Goal: Task Accomplishment & Management: Complete application form

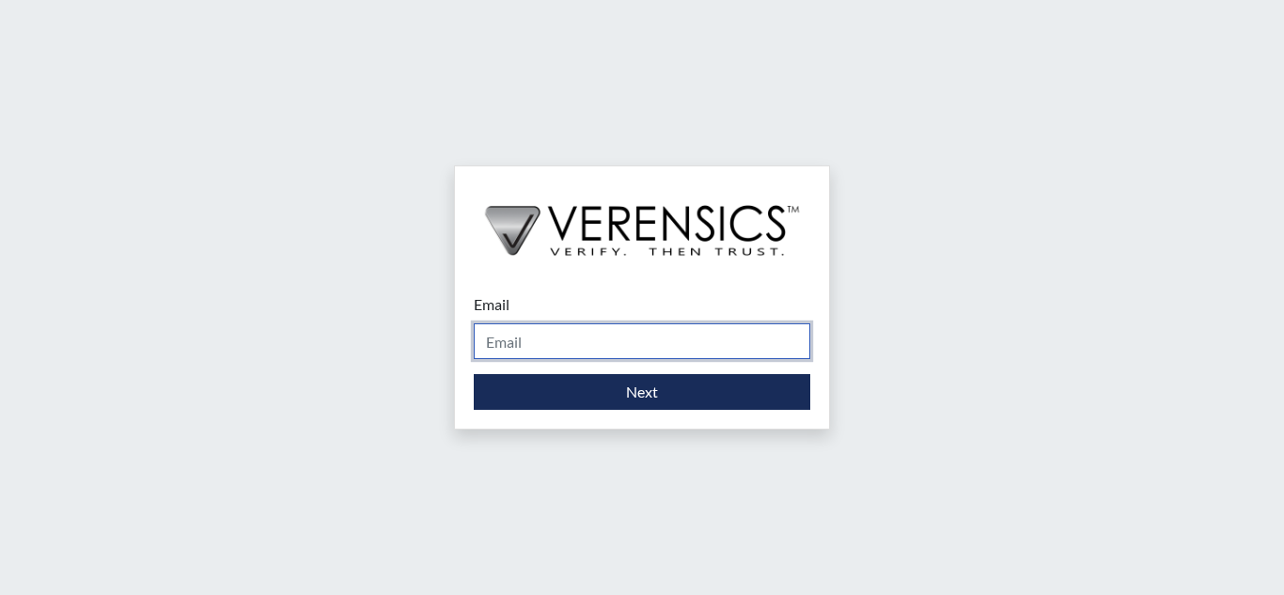
click at [587, 337] on input "Email" at bounding box center [642, 341] width 336 height 36
type input "[PERSON_NAME][EMAIL_ADDRESS][PERSON_NAME][DOMAIN_NAME]"
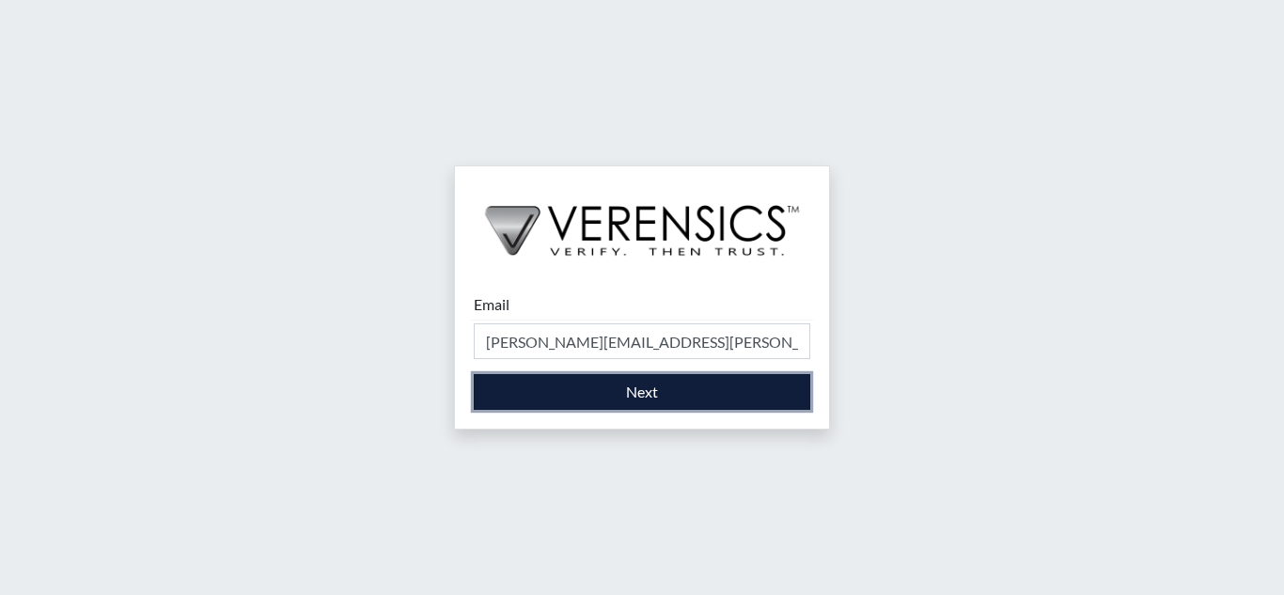
click at [597, 388] on button "Next" at bounding box center [642, 392] width 336 height 36
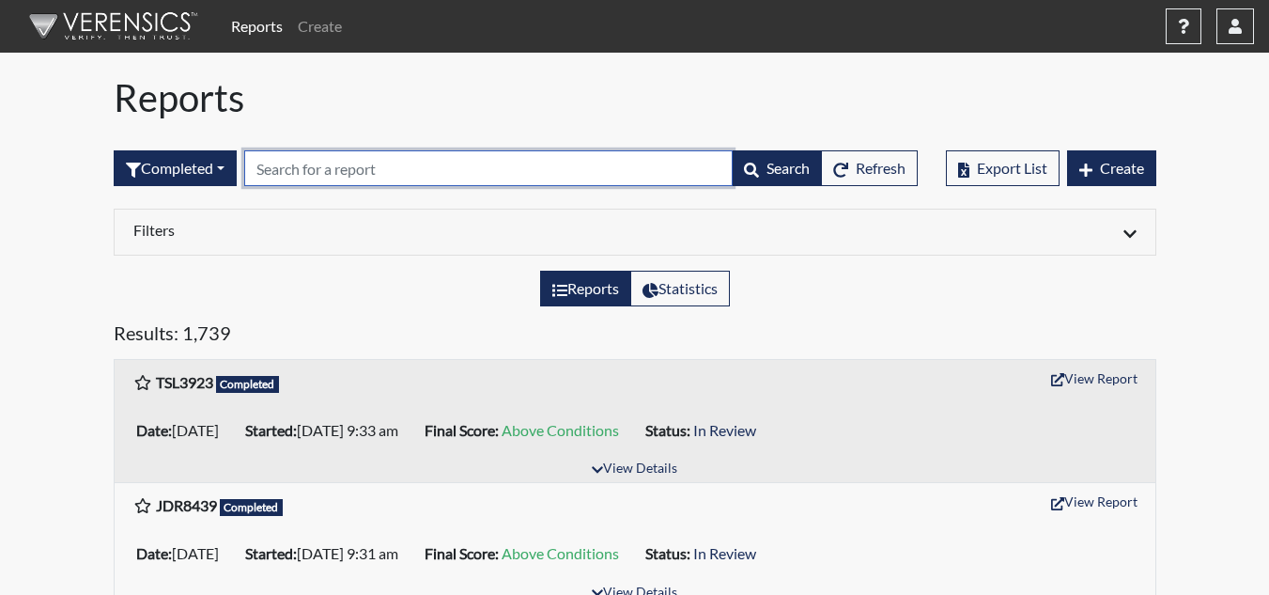
click at [296, 176] on input "text" at bounding box center [488, 168] width 489 height 36
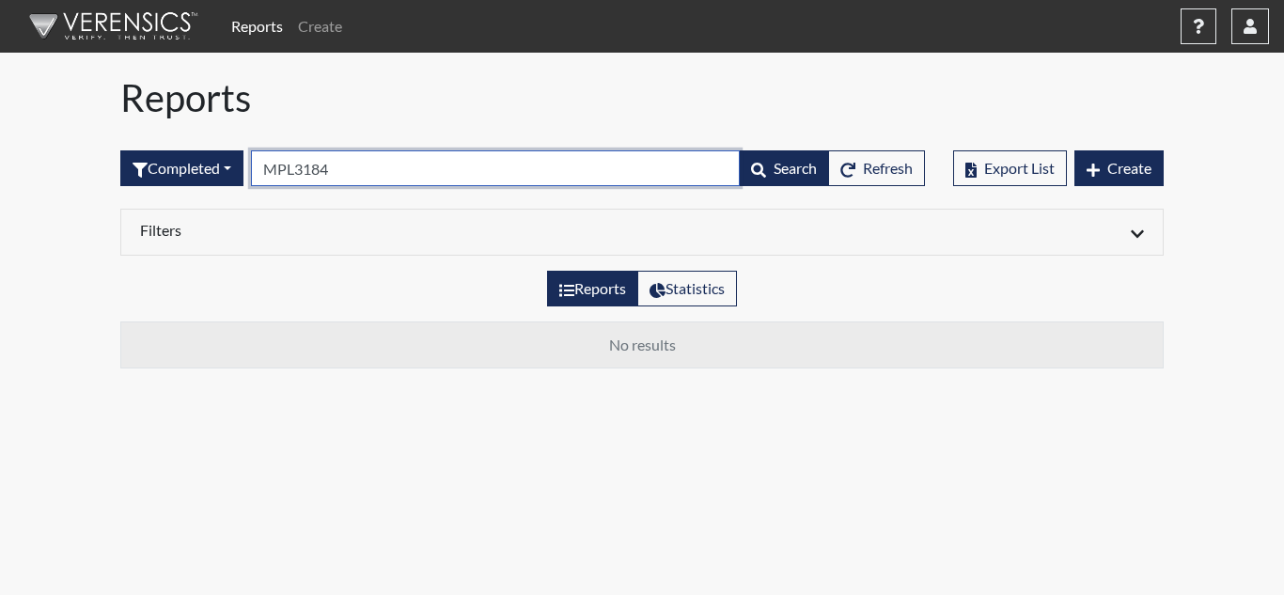
type input "MPL3184"
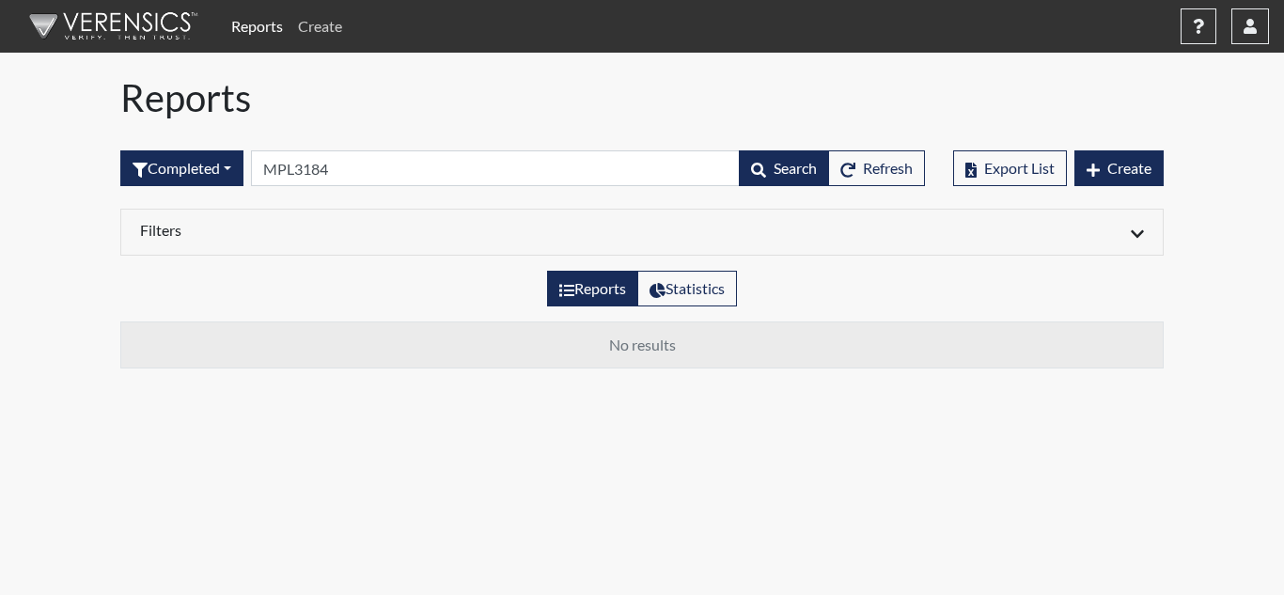
click at [321, 29] on link "Create" at bounding box center [319, 27] width 59 height 38
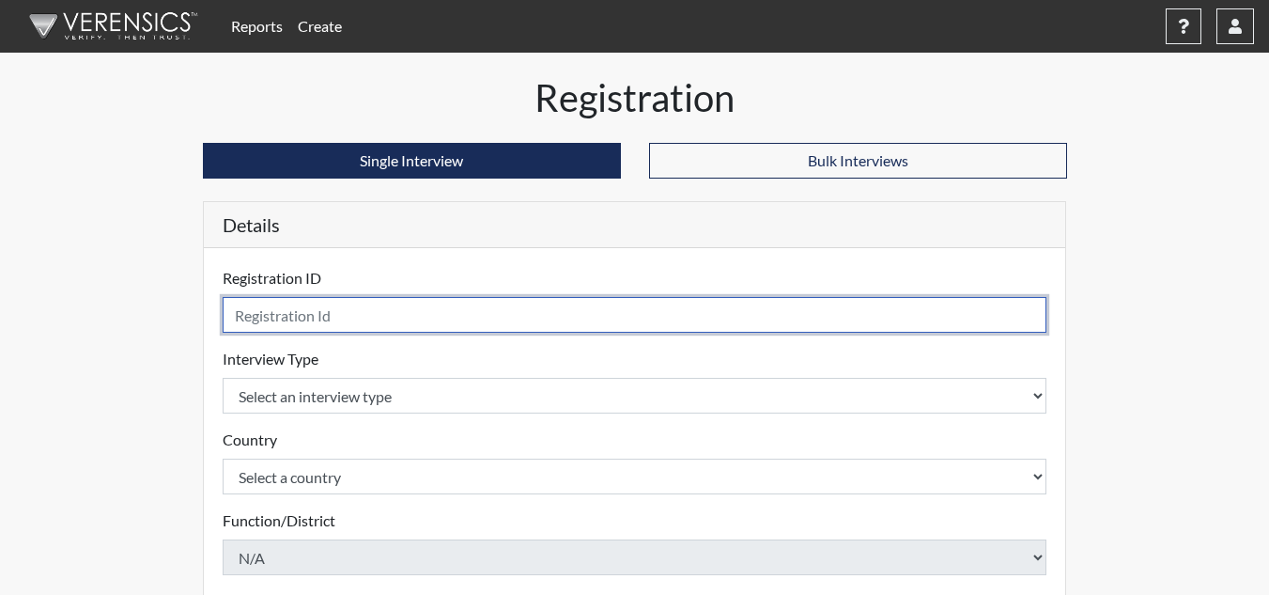
click at [358, 315] on input "text" at bounding box center [635, 315] width 825 height 36
type input "MPL3184"
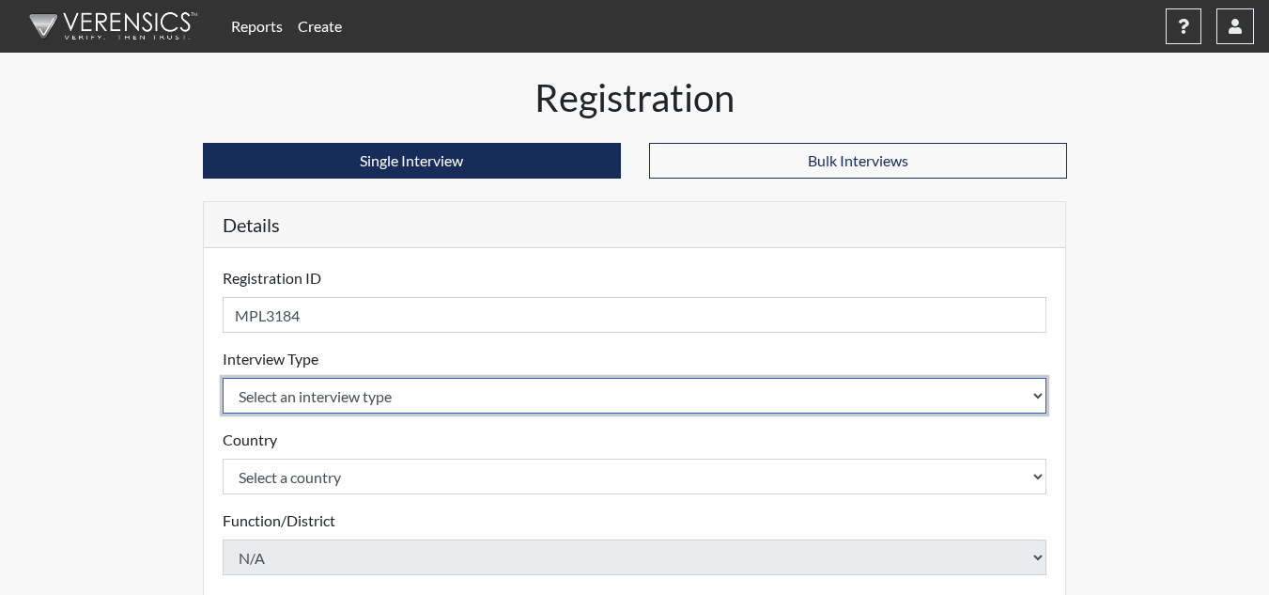
click at [385, 404] on select "Select an interview type Corrections Pre-Employment" at bounding box center [635, 396] width 825 height 36
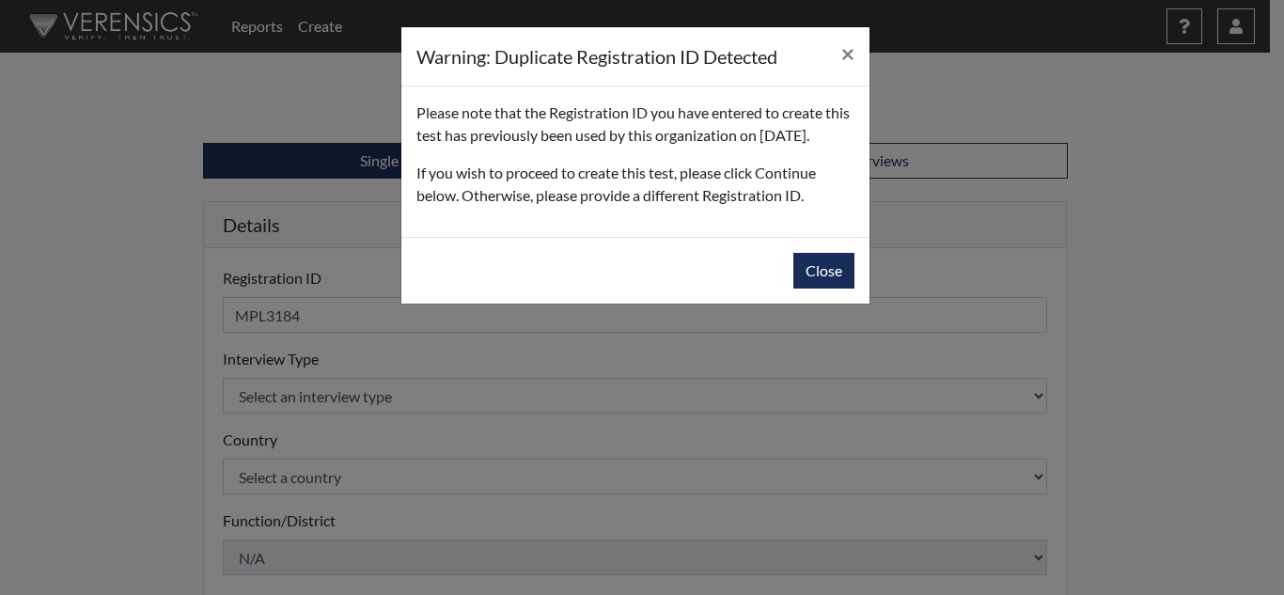
click at [341, 431] on div "Warning: Duplicate Registration ID Detected × Please note that the Registration…" at bounding box center [642, 297] width 1284 height 595
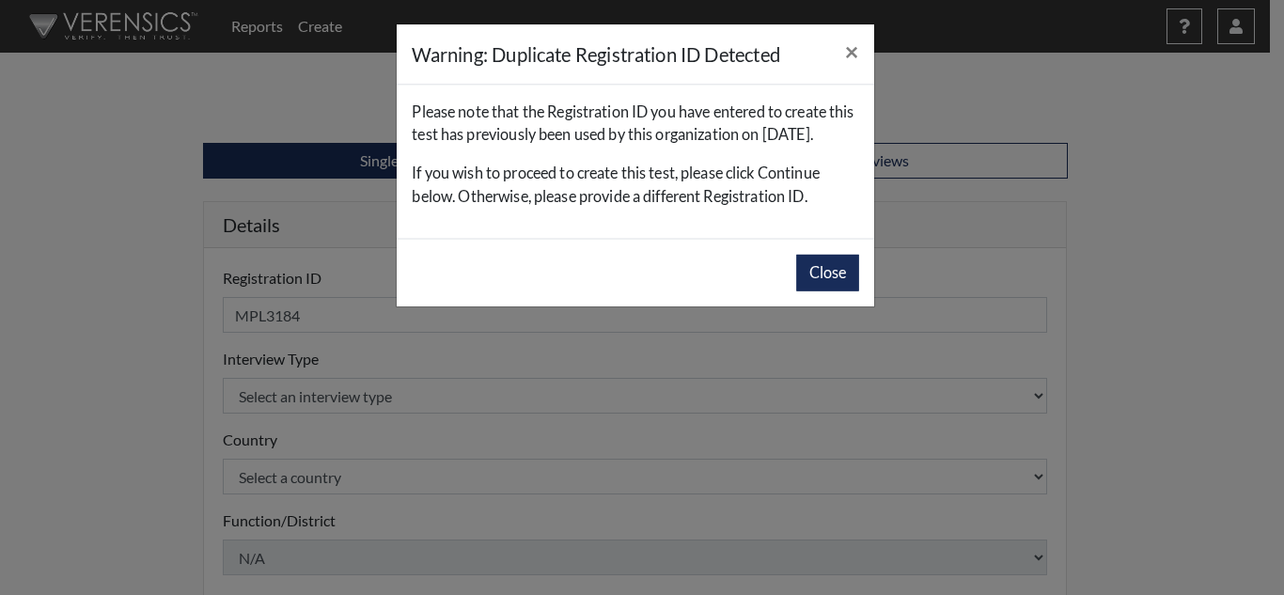
click at [341, 431] on div "Warning: Duplicate Registration ID Detected × Please note that the Registration…" at bounding box center [642, 297] width 1284 height 595
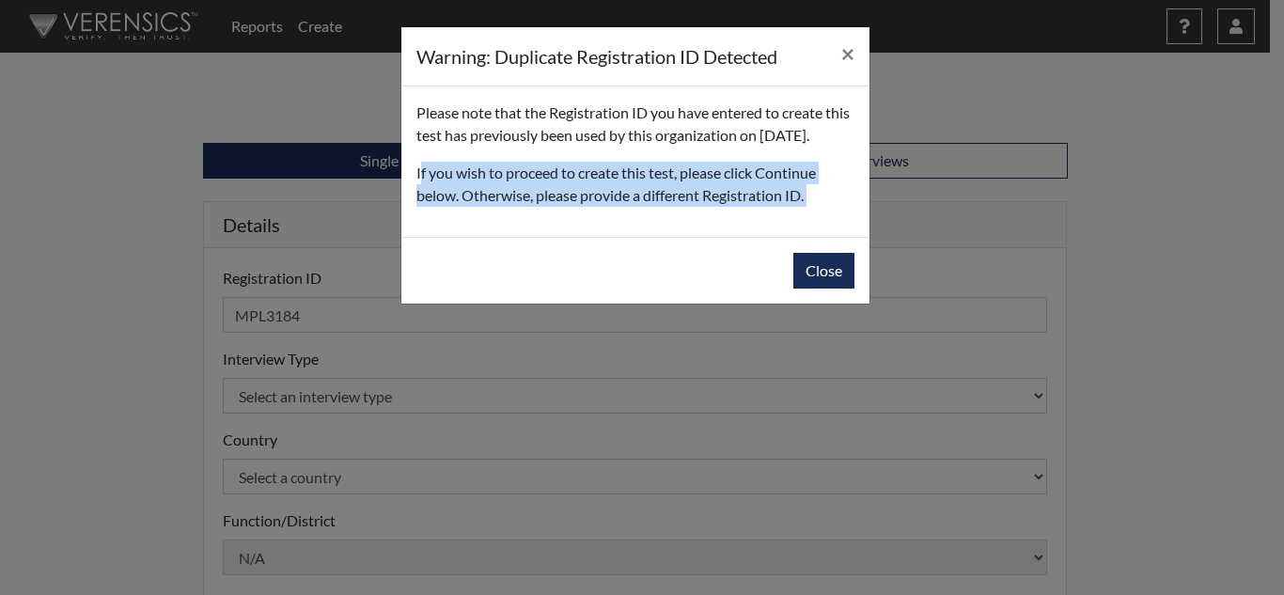
click at [341, 432] on div "Warning: Duplicate Registration ID Detected × Please note that the Registration…" at bounding box center [642, 297] width 1284 height 595
click at [824, 288] on button "Close" at bounding box center [823, 271] width 61 height 36
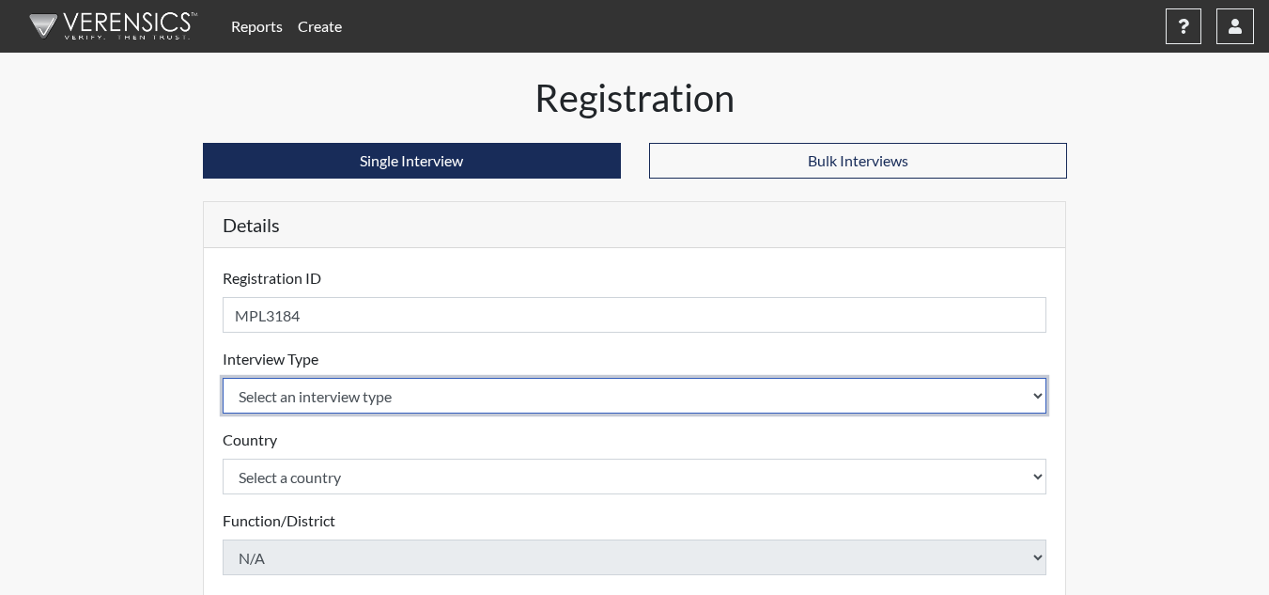
click at [1040, 397] on select "Select an interview type Corrections Pre-Employment" at bounding box center [635, 396] width 825 height 36
select select "ff733e93-e1bf-11ea-9c9f-0eff0cf7eb8f"
click at [223, 378] on select "Select an interview type Corrections Pre-Employment" at bounding box center [635, 396] width 825 height 36
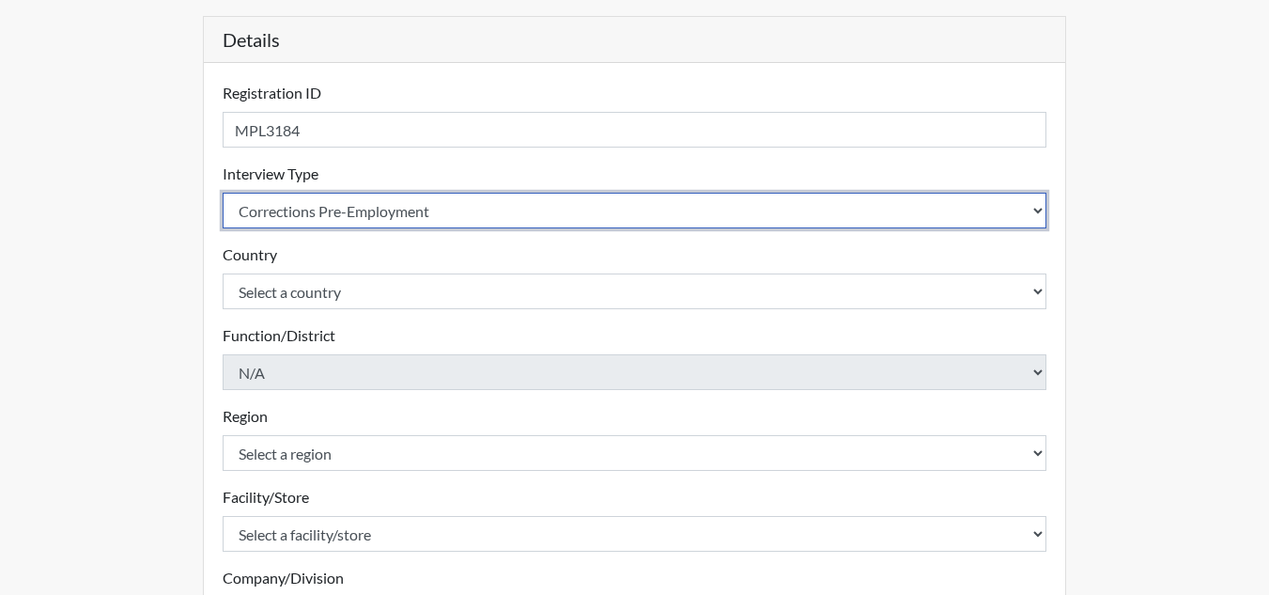
scroll to position [188, 0]
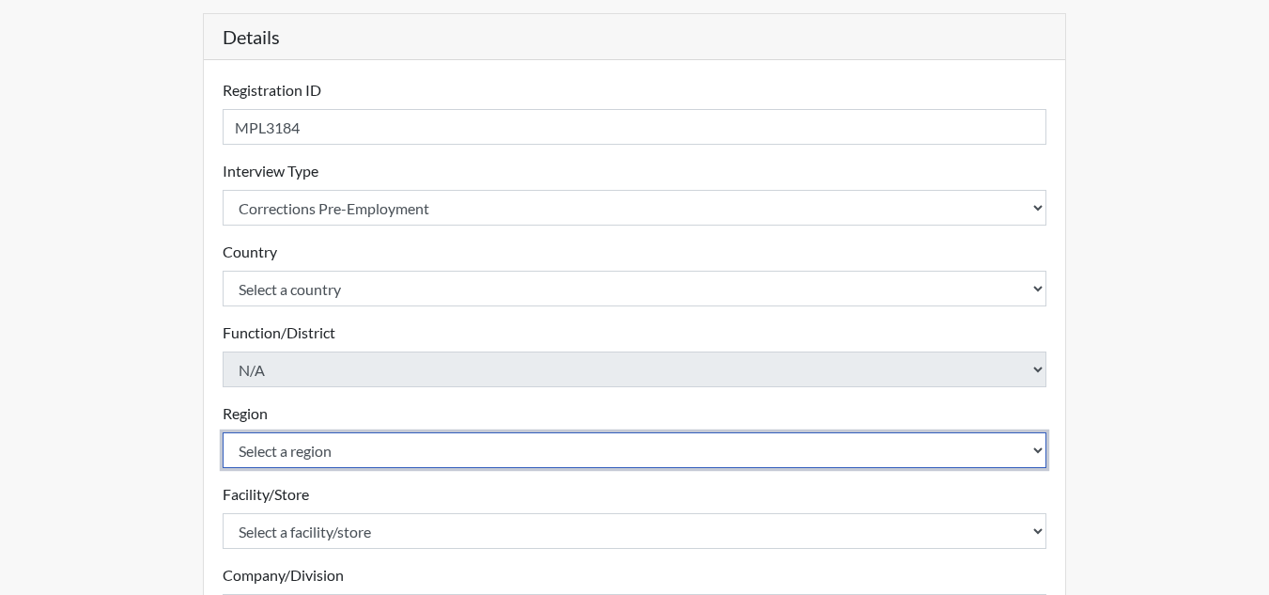
click at [357, 455] on select "Select a region [GEOGRAPHIC_DATA] [GEOGRAPHIC_DATA] [GEOGRAPHIC_DATA]" at bounding box center [635, 450] width 825 height 36
select select "8bdab1f8-09d2-48bf-ae6d-f2dae3084107"
click at [223, 432] on select "Select a region [GEOGRAPHIC_DATA] [GEOGRAPHIC_DATA] [GEOGRAPHIC_DATA]" at bounding box center [635, 450] width 825 height 36
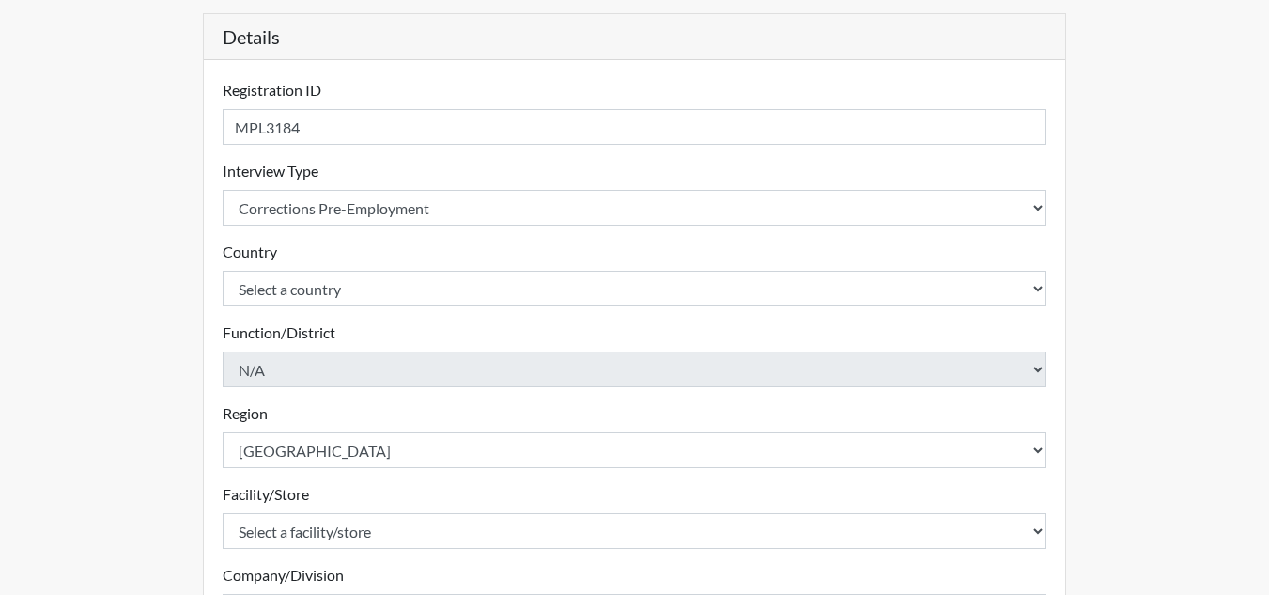
click at [328, 482] on form "Registration ID MPL3184 Please provide a registration ID. Interview Type Select…" at bounding box center [635, 416] width 825 height 674
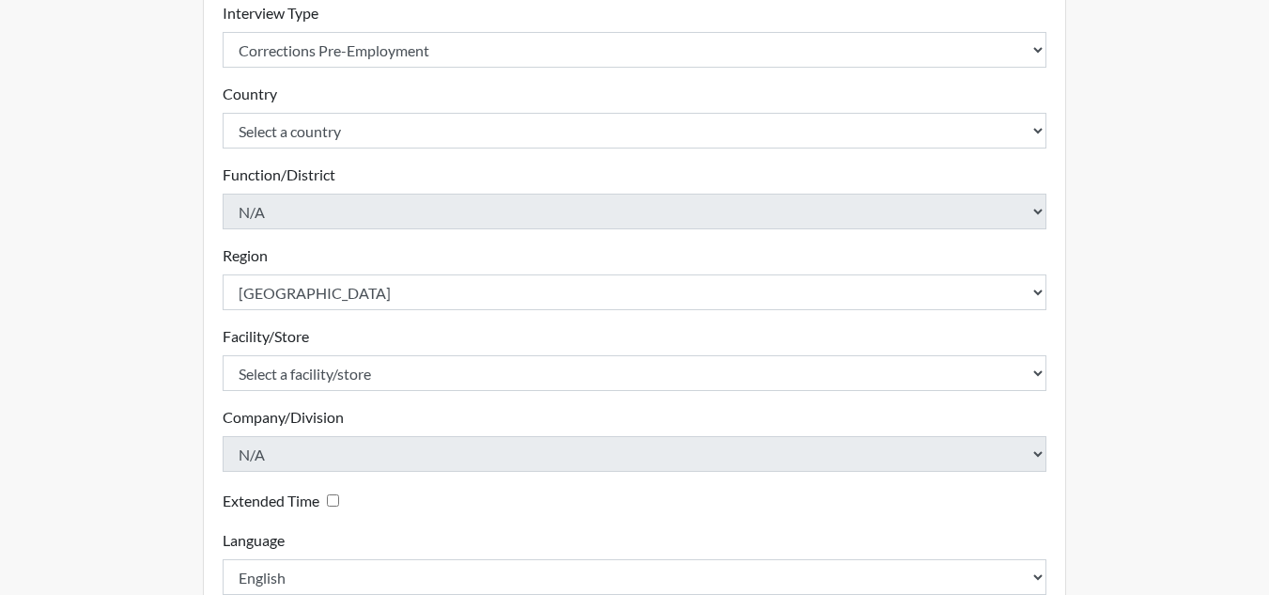
scroll to position [376, 0]
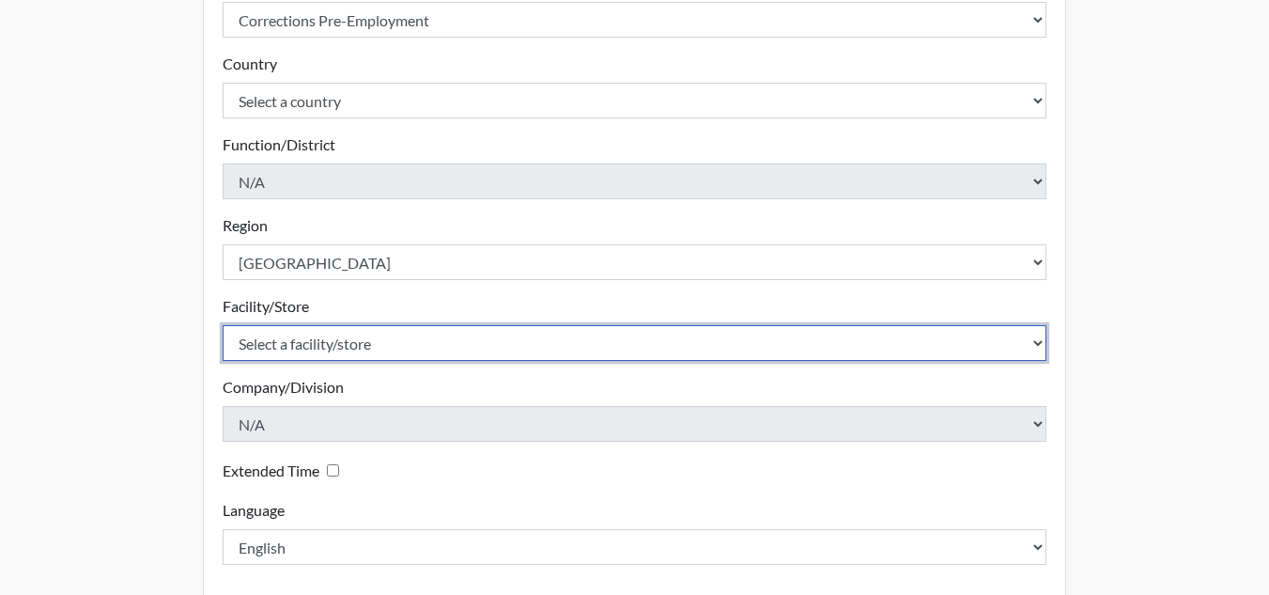
click at [1033, 348] on select "Select a facility/store [GEOGRAPHIC_DATA] [GEOGRAPHIC_DATA][PERSON_NAME] Centra…" at bounding box center [635, 343] width 825 height 36
select select "bcb9681e-343c-4c8e-b84c-c03fd610555e"
click at [223, 325] on select "Select a facility/store [GEOGRAPHIC_DATA] [GEOGRAPHIC_DATA][PERSON_NAME] Centra…" at bounding box center [635, 343] width 825 height 36
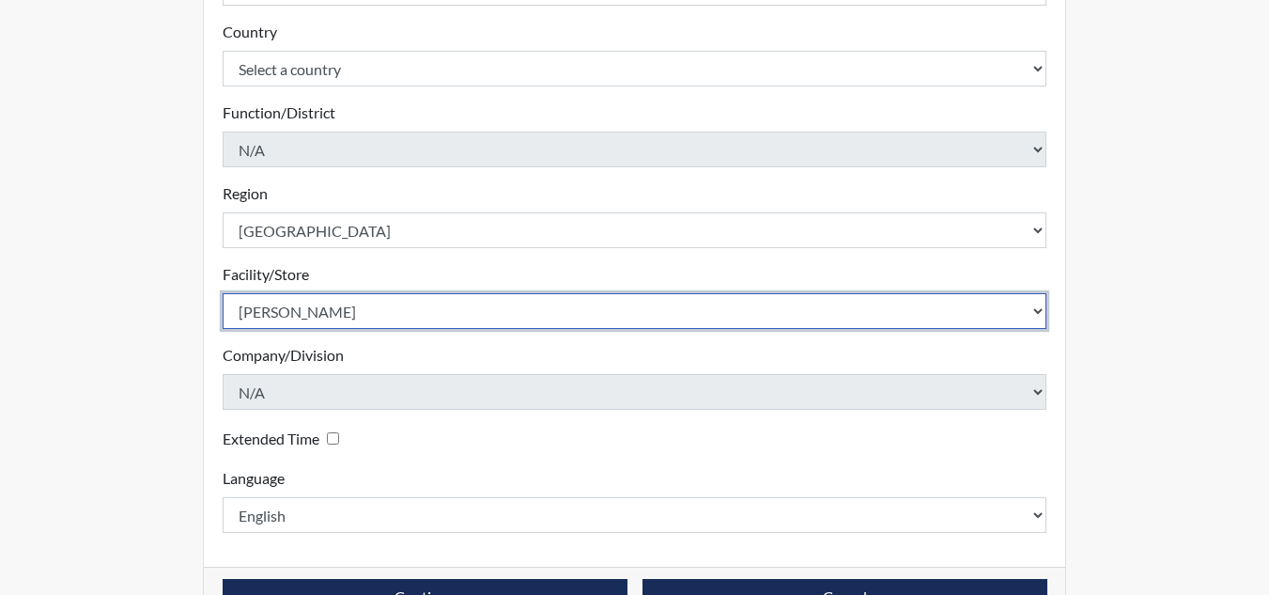
scroll to position [462, 0]
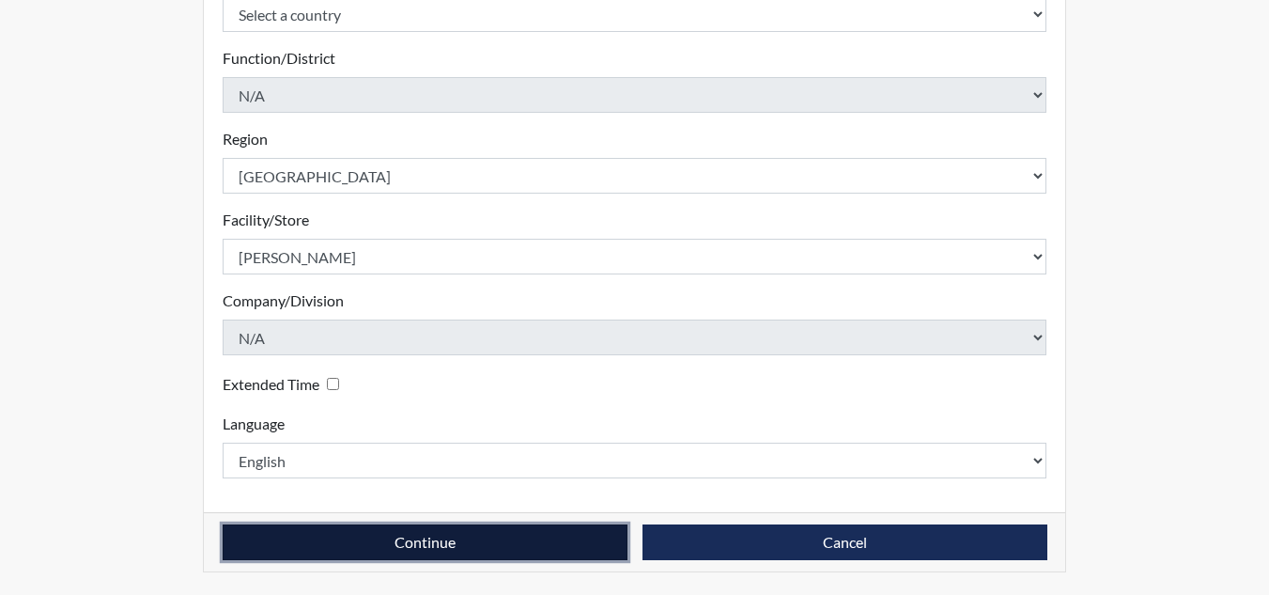
click at [553, 545] on button "Continue" at bounding box center [425, 542] width 405 height 36
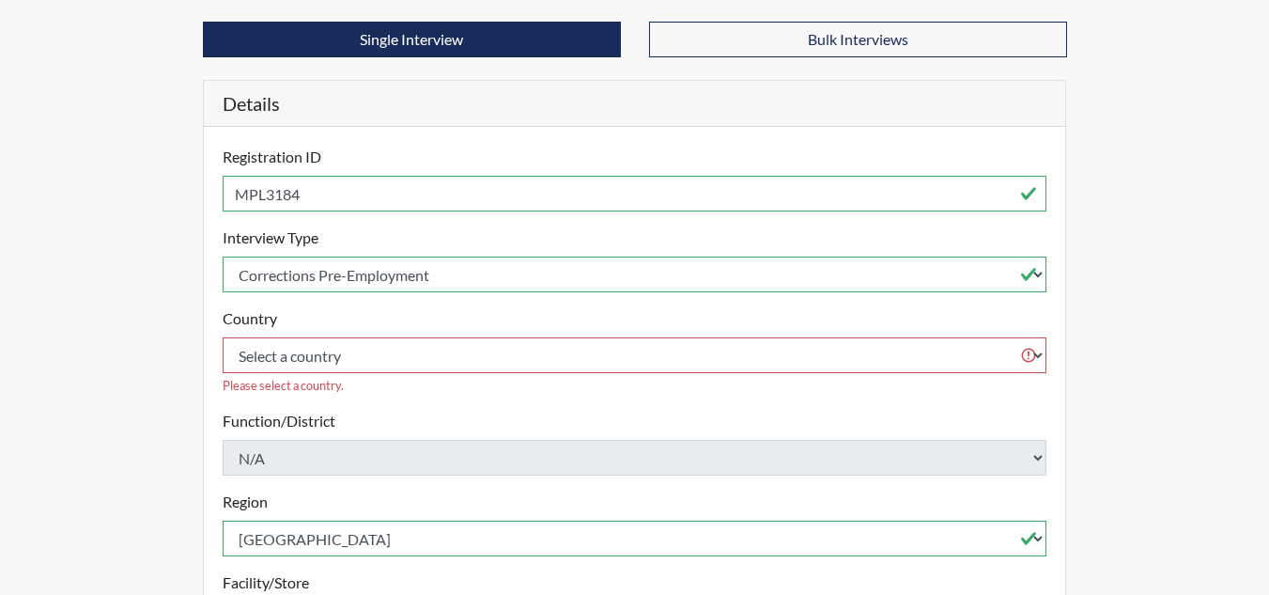
scroll to position [86, 0]
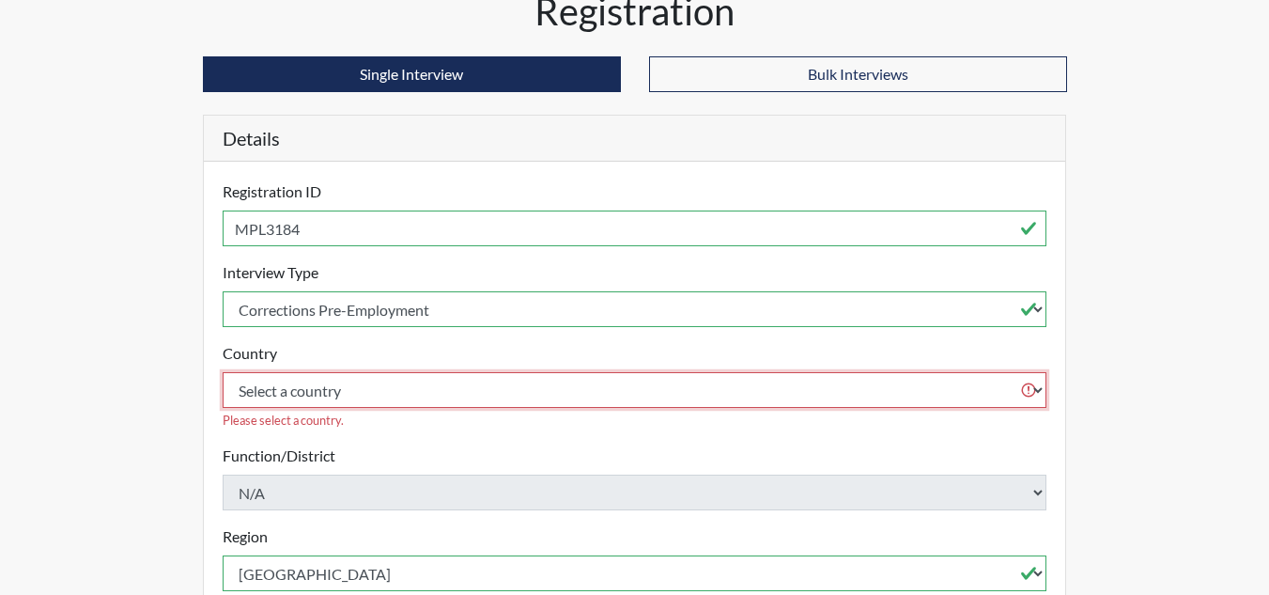
click at [426, 401] on select "Select a country [GEOGRAPHIC_DATA] [GEOGRAPHIC_DATA]" at bounding box center [635, 390] width 825 height 36
select select "united-states-of-[GEOGRAPHIC_DATA]"
click at [223, 372] on select "Select a country [GEOGRAPHIC_DATA] [GEOGRAPHIC_DATA]" at bounding box center [635, 390] width 825 height 36
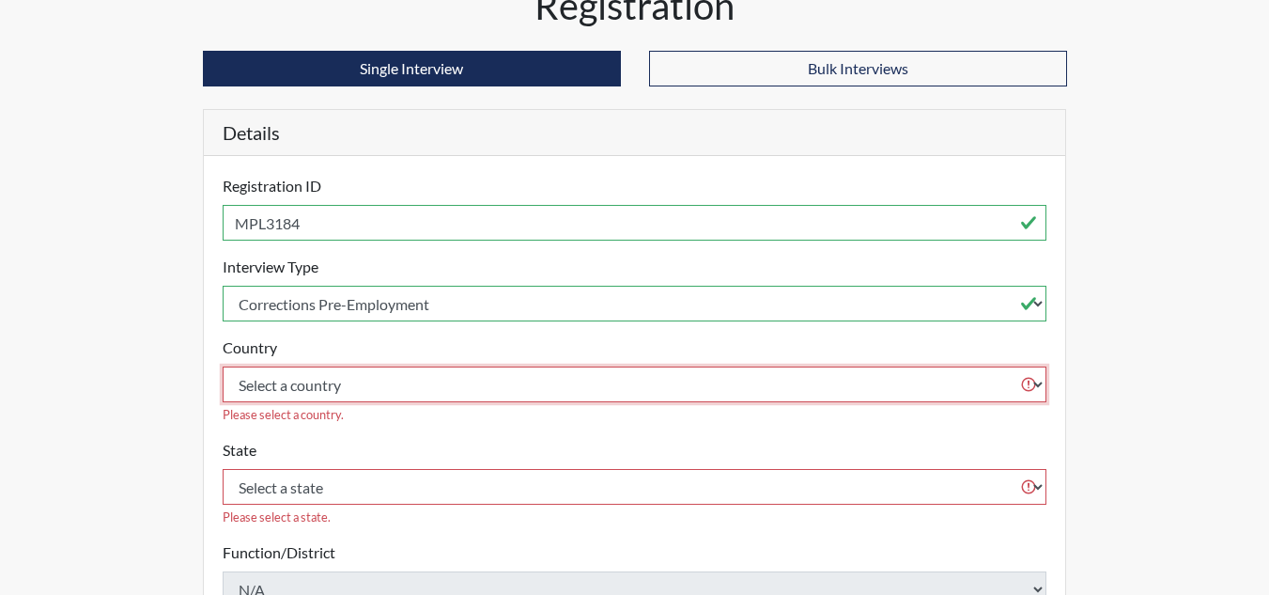
scroll to position [462, 0]
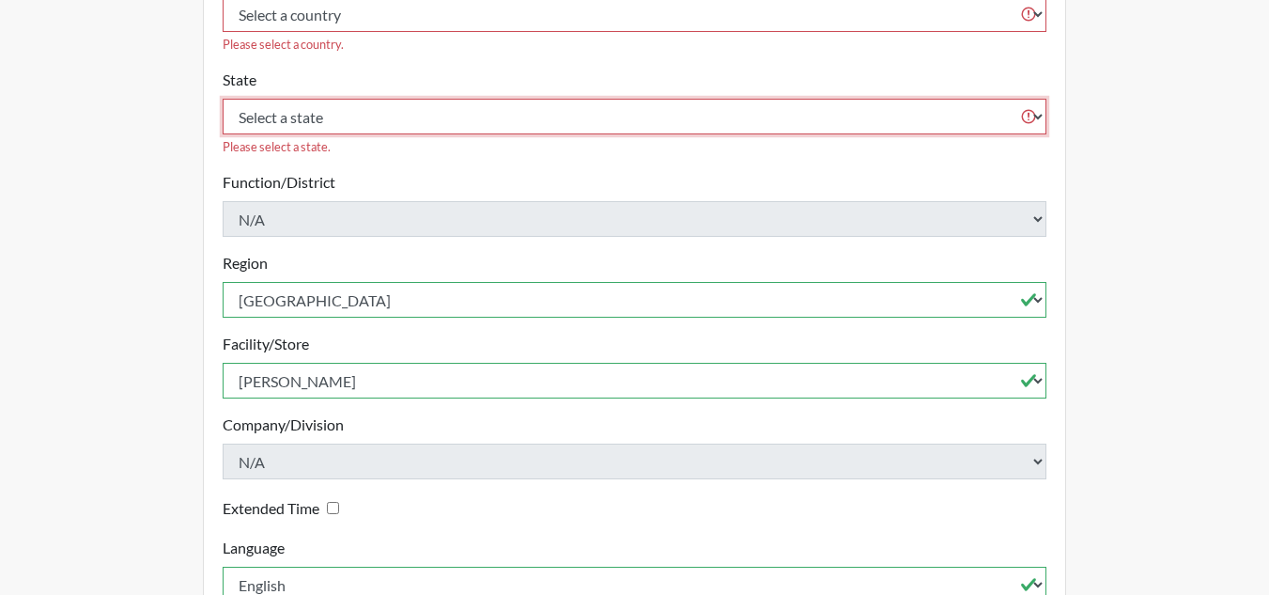
click at [381, 99] on select "Select a state [US_STATE] [US_STATE] [US_STATE] [US_STATE] [US_STATE] [US_STATE…" at bounding box center [635, 117] width 825 height 36
select select "GA"
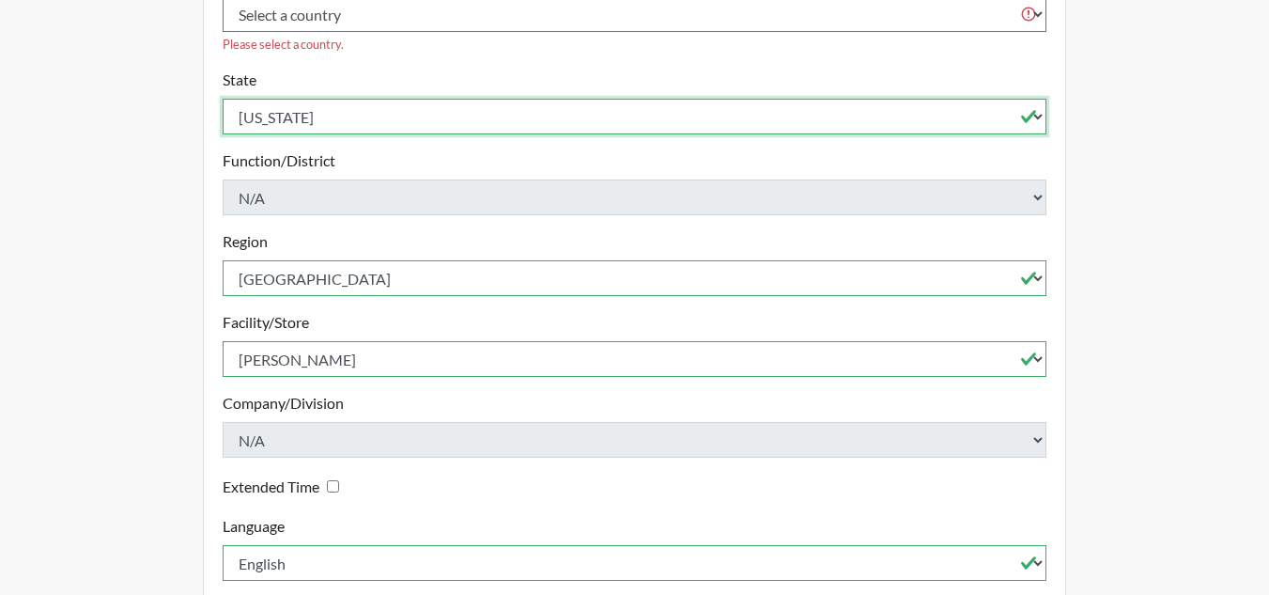
click at [223, 99] on select "Select a state [US_STATE] [US_STATE] [US_STATE] [US_STATE] [US_STATE] [US_STATE…" at bounding box center [635, 117] width 825 height 36
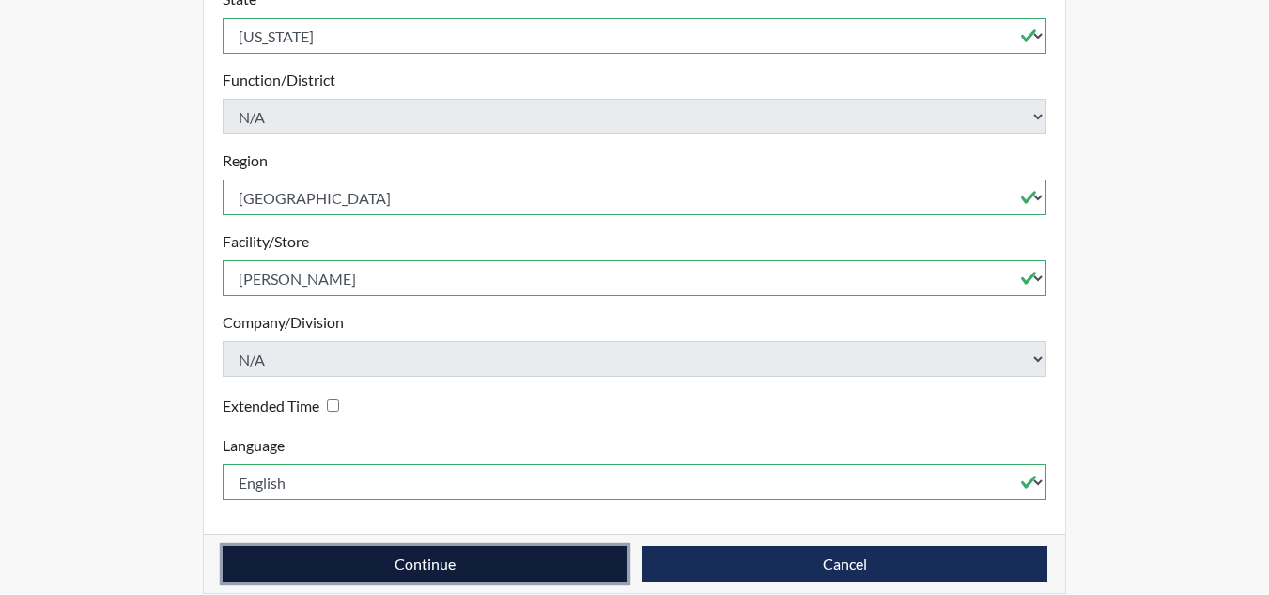
click at [462, 546] on button "Continue" at bounding box center [425, 564] width 405 height 36
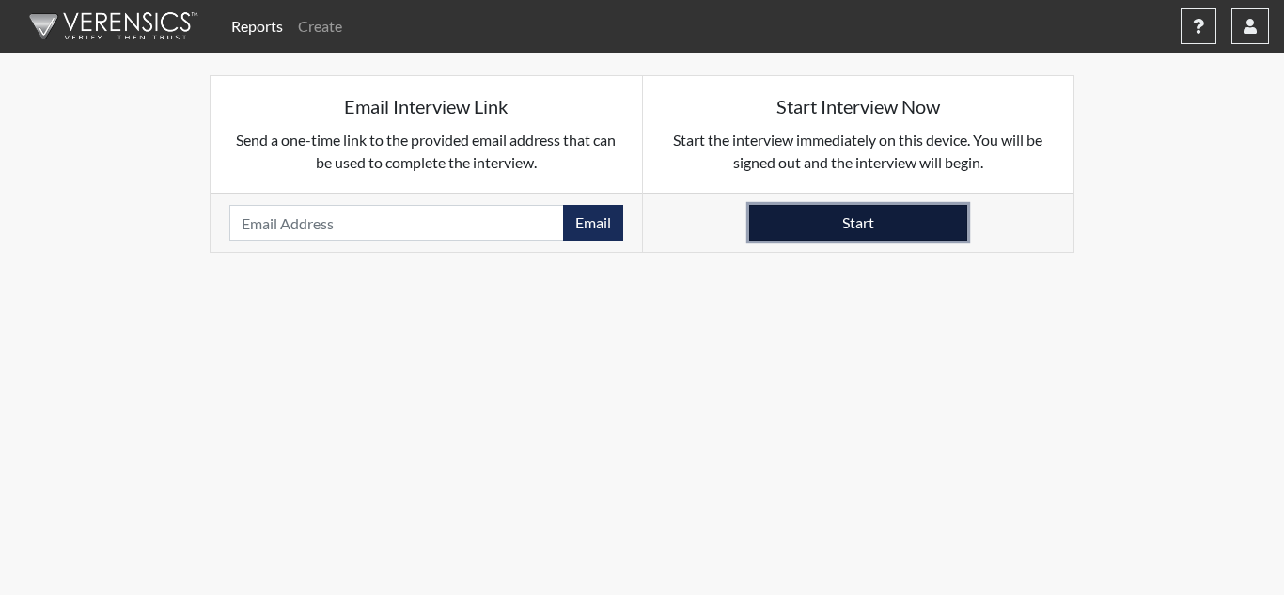
click at [831, 221] on button "Start" at bounding box center [858, 223] width 218 height 36
